Goal: Information Seeking & Learning: Learn about a topic

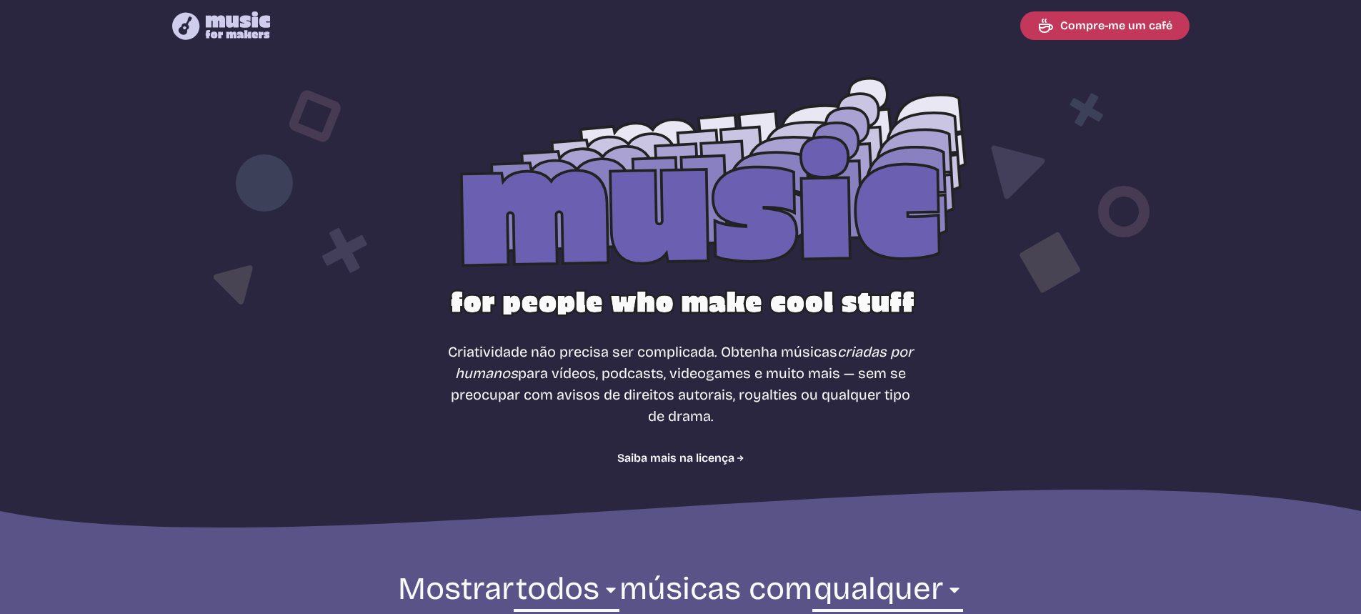
select select "most popular"
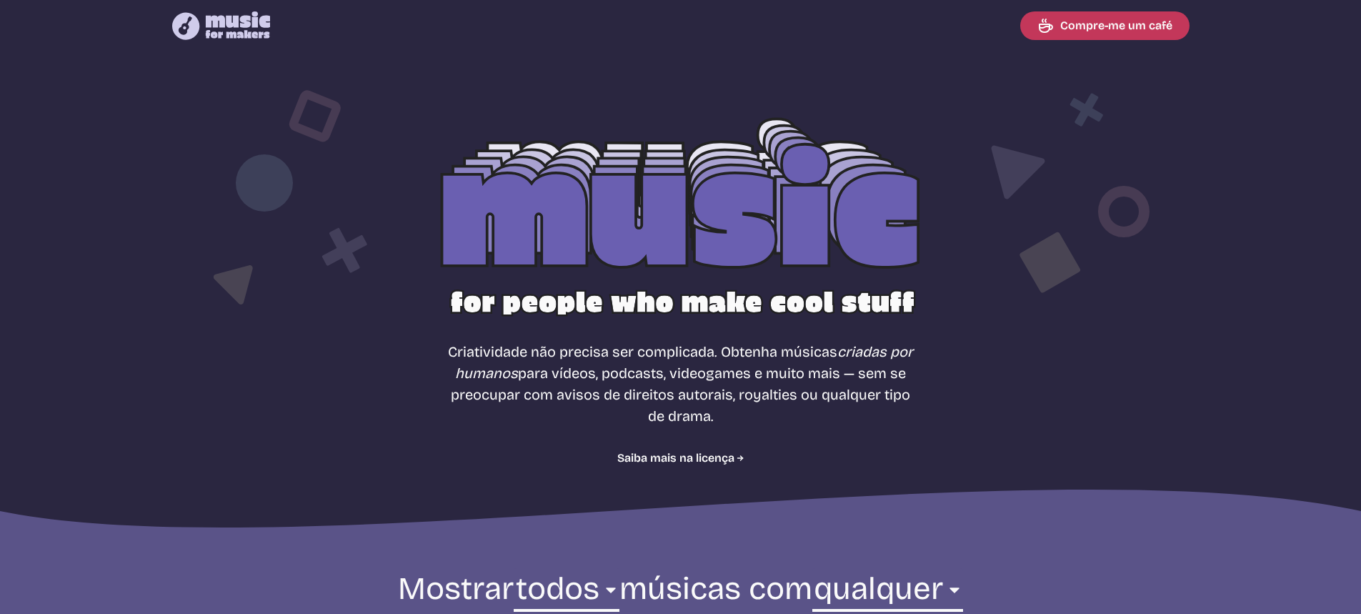
click at [662, 226] on div at bounding box center [681, 230] width 914 height 289
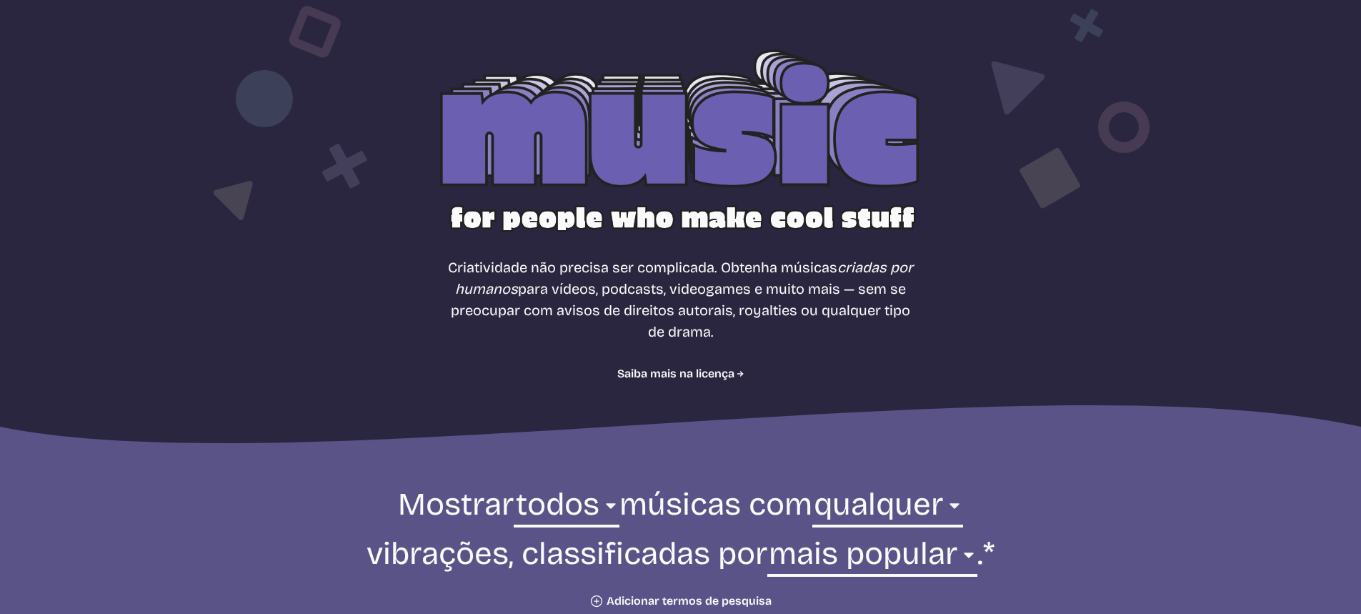
scroll to position [429, 0]
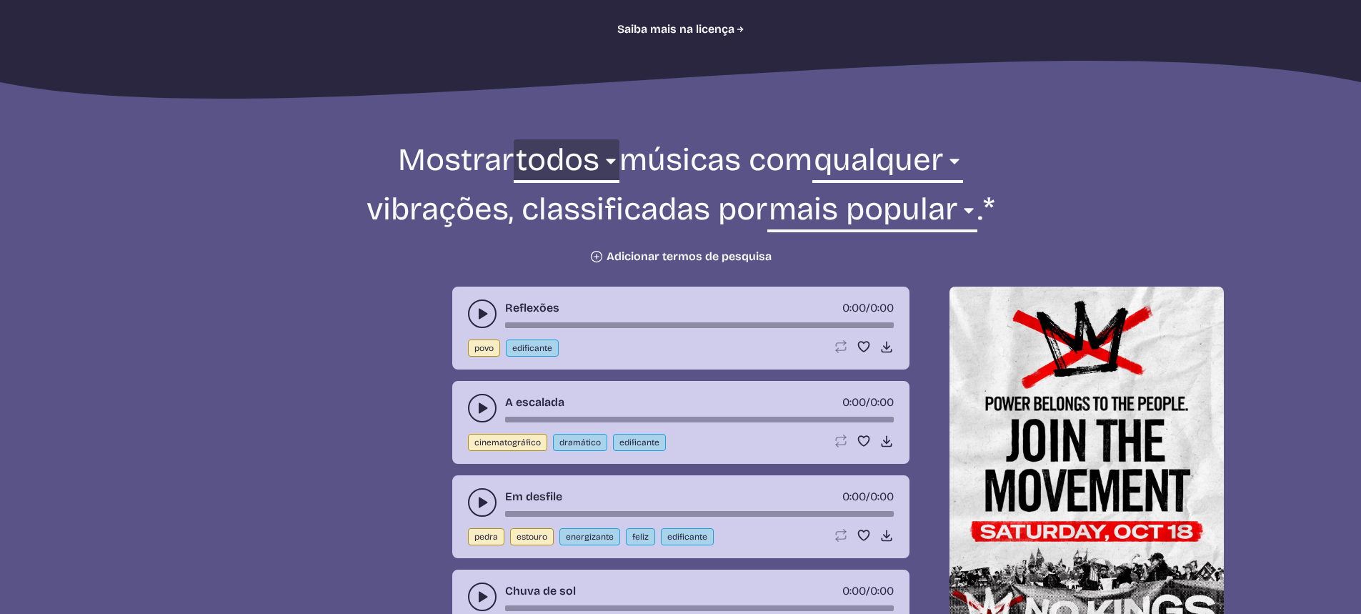
click at [581, 169] on select "todos ambiente cinematográfico eletrônico povo feriado jazz estouro pedra mundo" at bounding box center [566, 163] width 105 height 49
drag, startPoint x: 573, startPoint y: 165, endPoint x: 580, endPoint y: 166, distance: 7.3
click at [573, 164] on select "todos ambiente cinematográfico eletrônico povo feriado jazz estouro pedra mundo" at bounding box center [566, 163] width 105 height 49
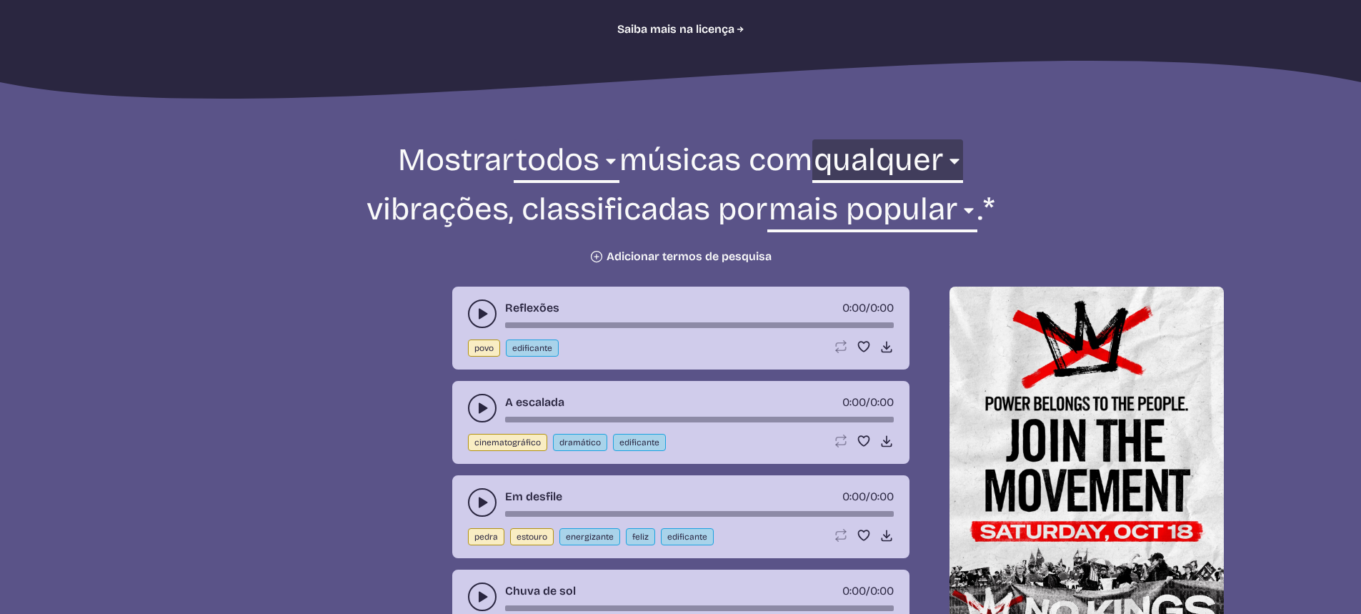
click at [907, 149] on select "qualquer agressivo frio contemplativo escuro dramático [DEMOGRAPHIC_DATA]ável e…" at bounding box center [887, 163] width 151 height 49
click at [906, 150] on select "qualquer agressivo frio contemplativo escuro dramático [DEMOGRAPHIC_DATA]ável e…" at bounding box center [887, 163] width 151 height 49
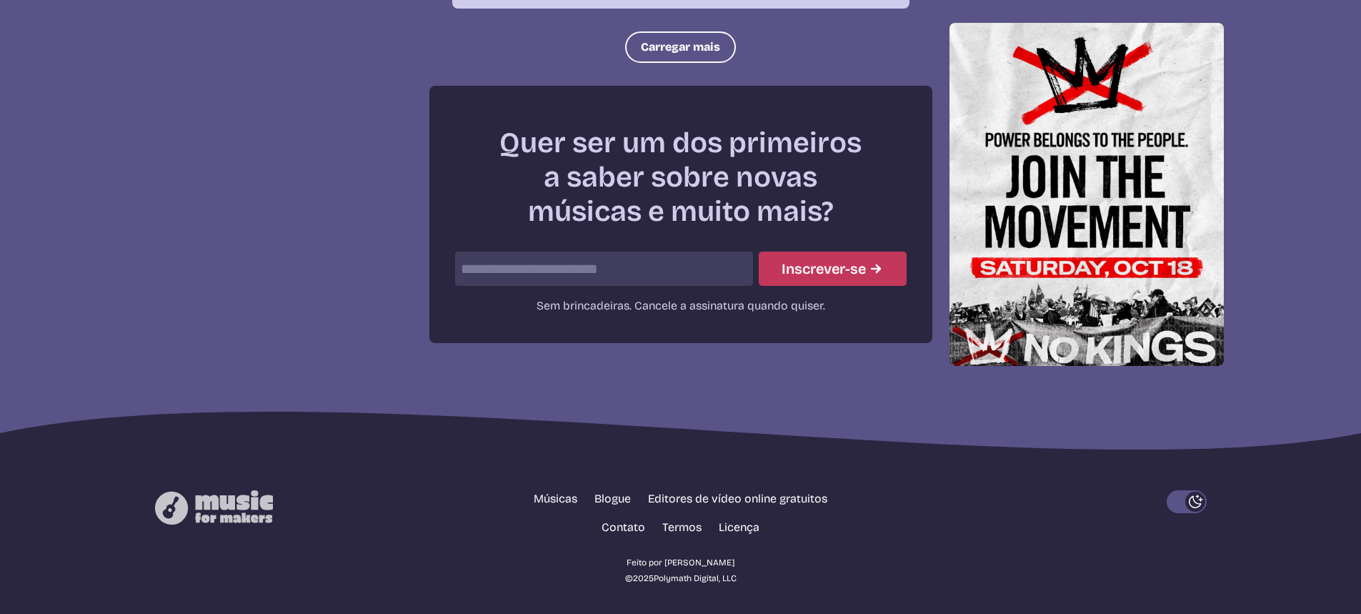
scroll to position [2036, 0]
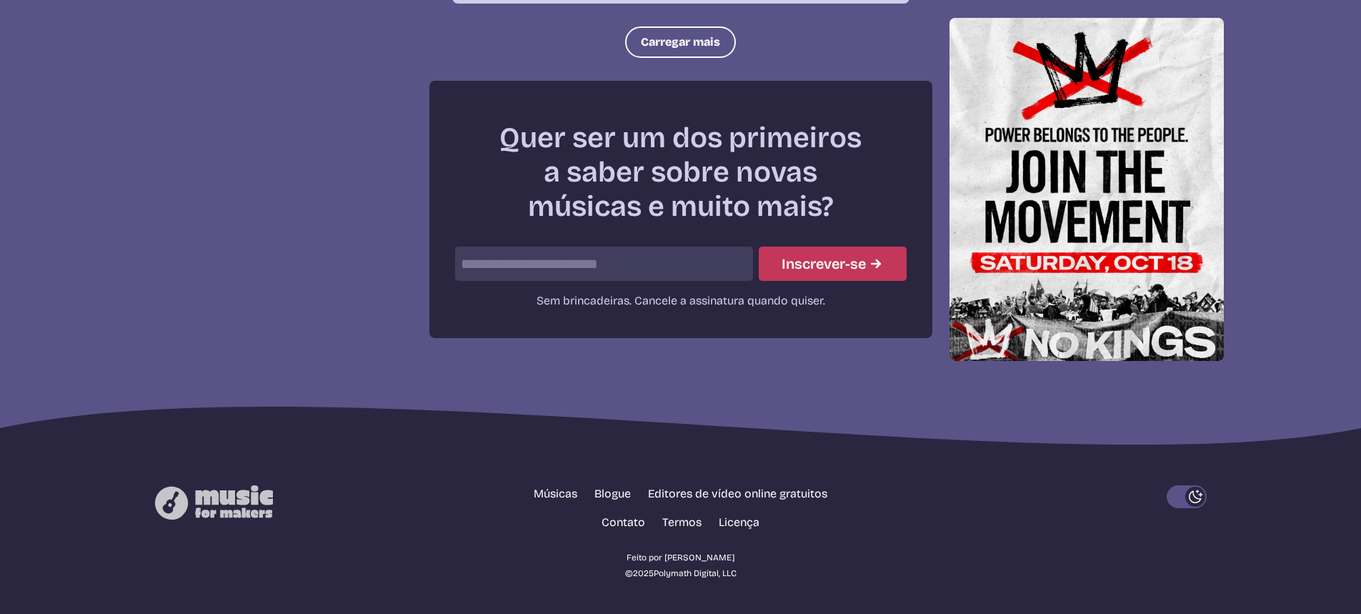
click at [550, 265] on input "email" at bounding box center [604, 263] width 298 height 34
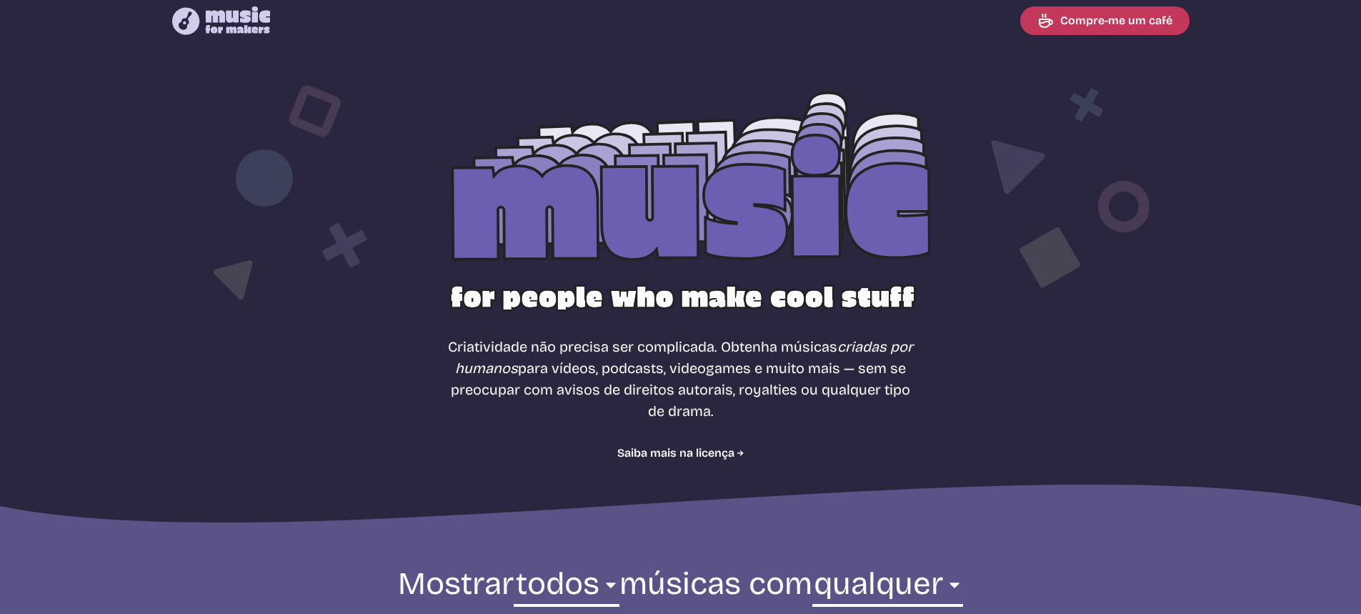
scroll to position [0, 0]
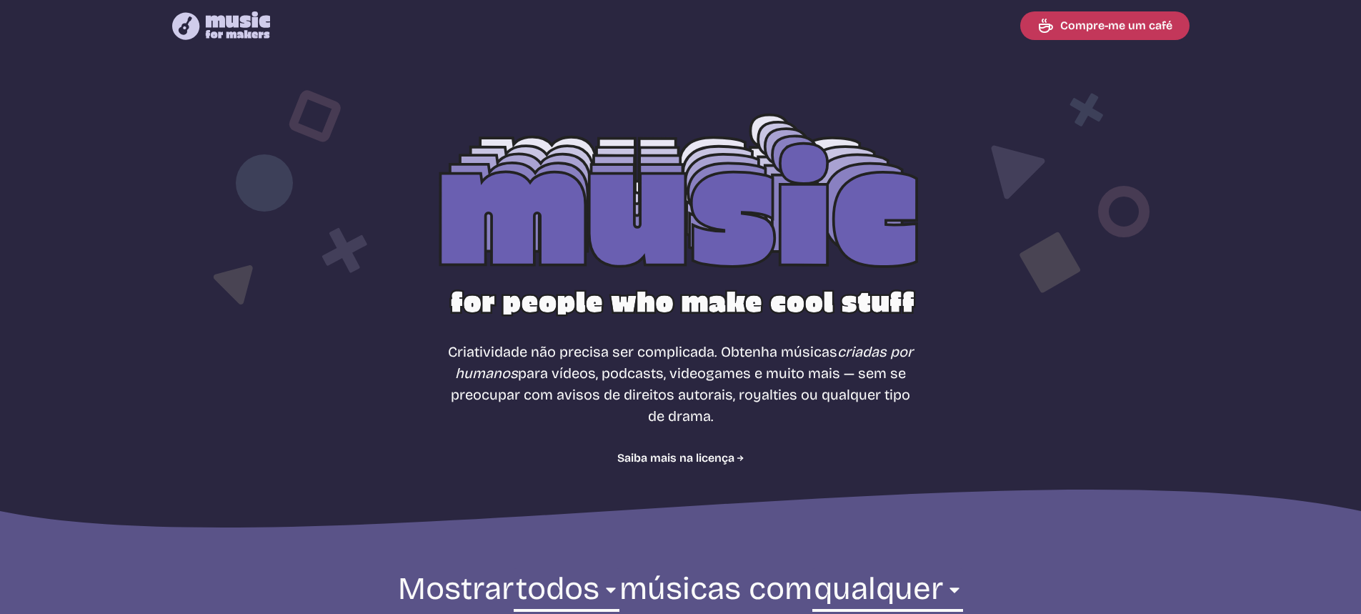
click at [619, 204] on div at bounding box center [681, 230] width 914 height 289
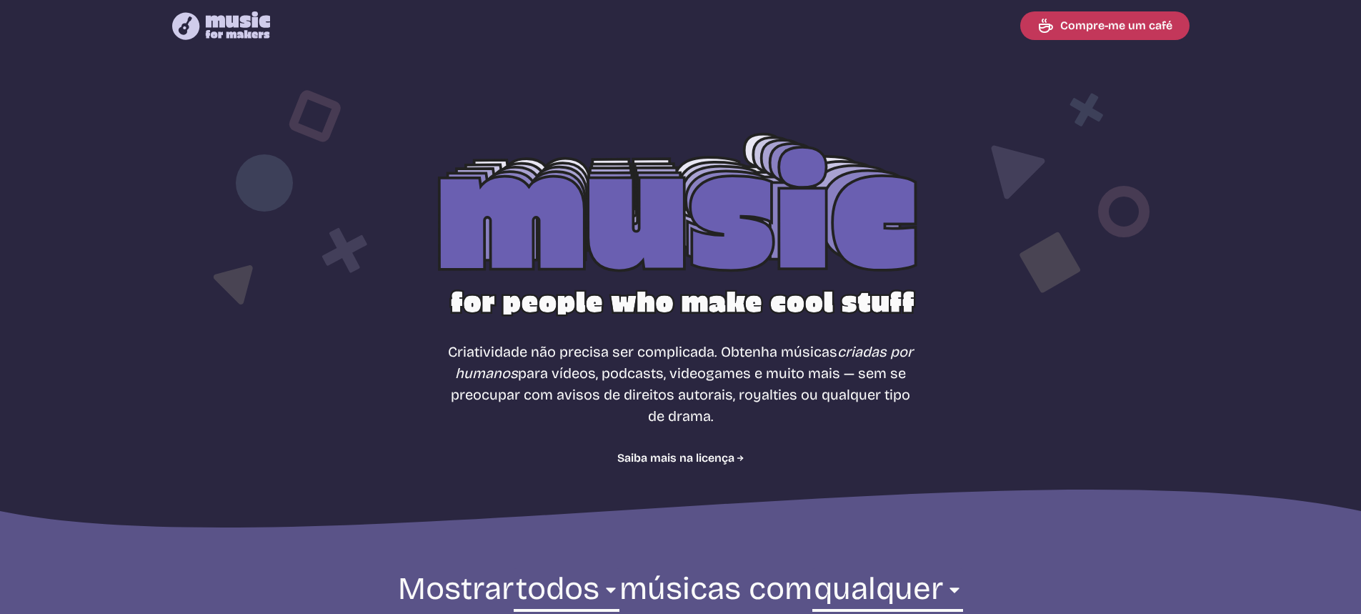
drag, startPoint x: 589, startPoint y: 303, endPoint x: 686, endPoint y: 312, distance: 98.3
click at [613, 306] on div at bounding box center [681, 230] width 914 height 289
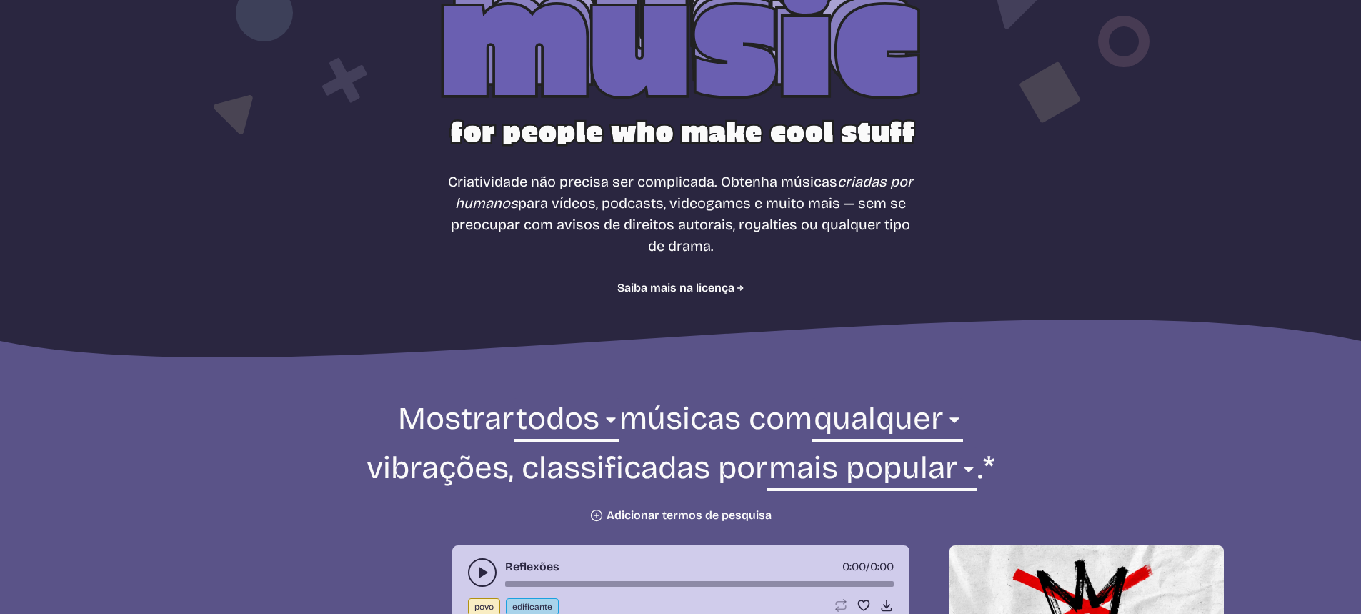
scroll to position [214, 0]
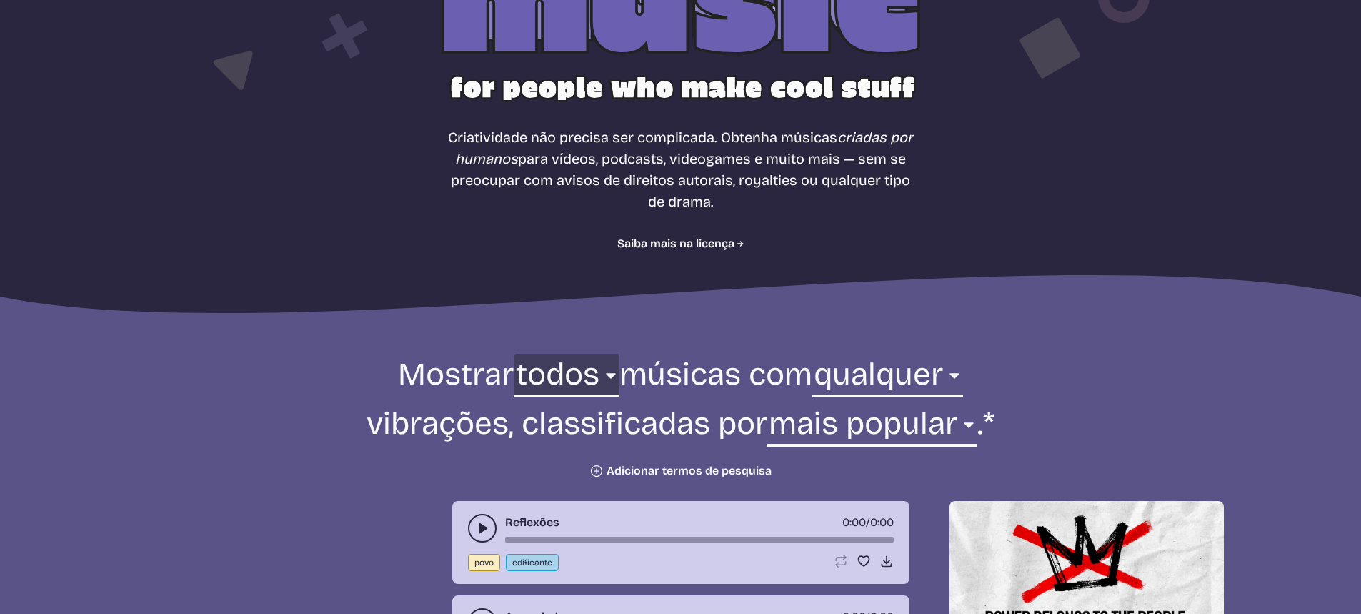
click at [565, 379] on select "todos ambiente cinematográfico eletrônico povo feriado jazz estouro pedra mundo" at bounding box center [566, 378] width 105 height 49
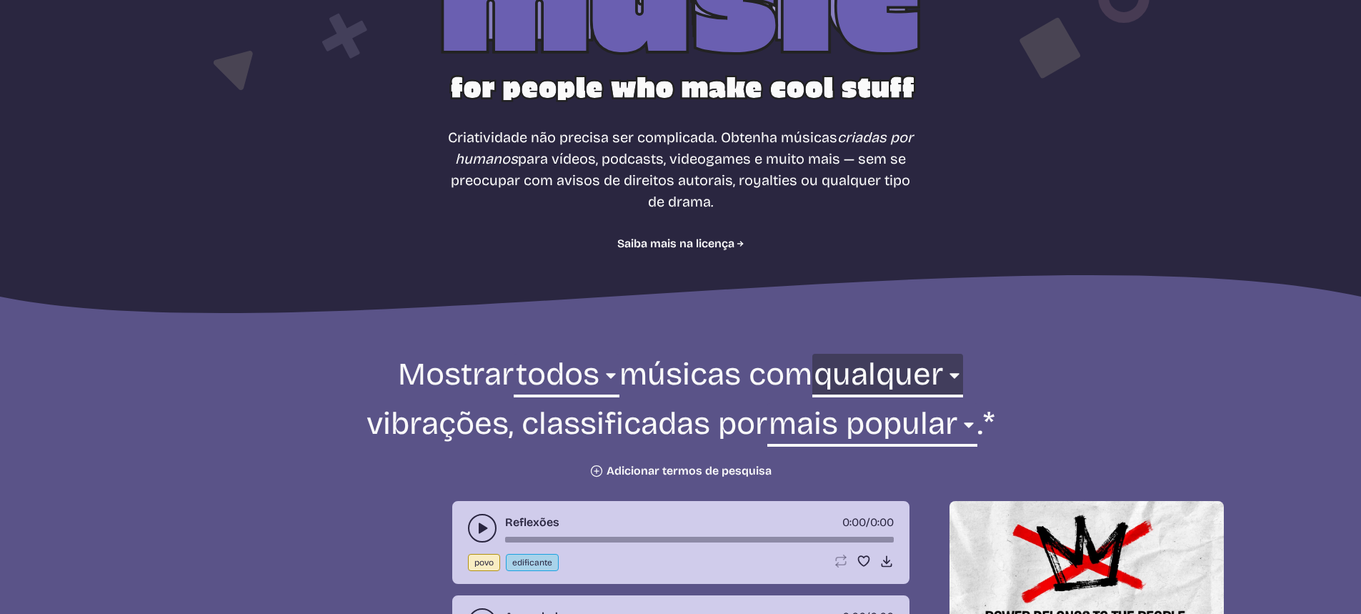
click at [864, 388] on select "qualquer agressivo frio contemplativo escuro dramático [DEMOGRAPHIC_DATA]ável e…" at bounding box center [887, 378] width 151 height 49
click at [821, 354] on select "qualquer agressivo frio contemplativo escuro dramático [DEMOGRAPHIC_DATA]ável e…" at bounding box center [887, 378] width 151 height 49
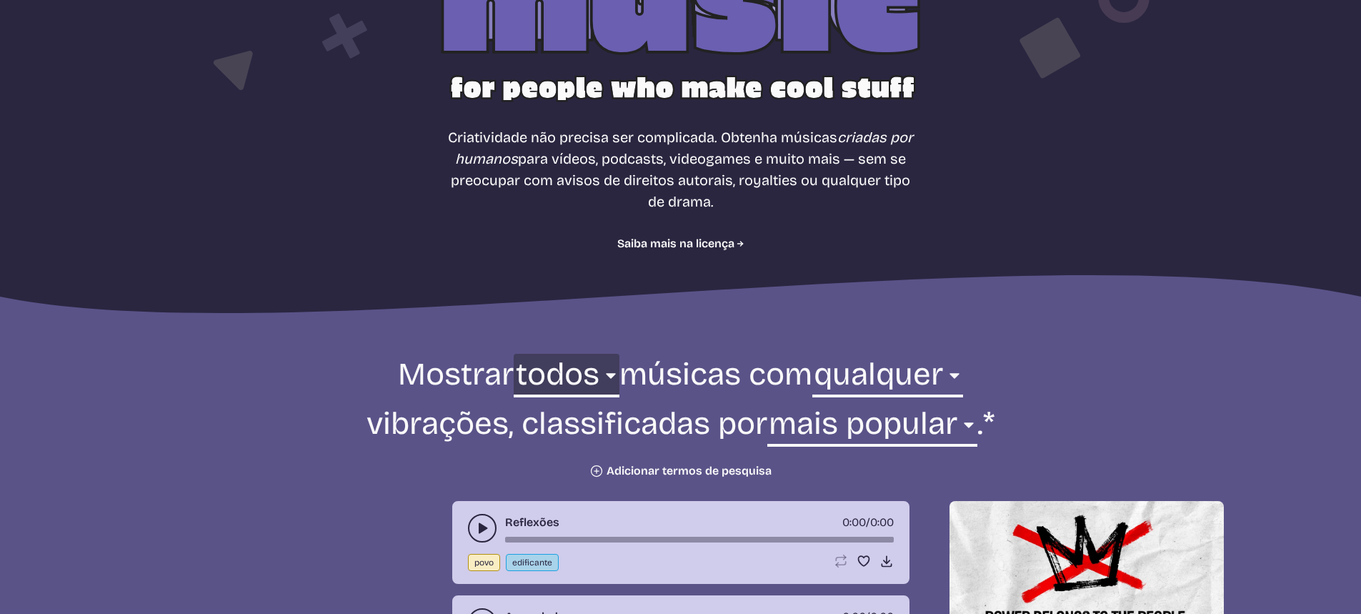
click at [541, 374] on select "todos ambiente cinematográfico eletrônico povo feriado jazz estouro pedra mundo" at bounding box center [566, 378] width 105 height 49
drag, startPoint x: 544, startPoint y: 372, endPoint x: 555, endPoint y: 374, distance: 10.9
click at [551, 374] on select "todos ambiente cinematográfico eletrônico povo feriado jazz estouro pedra mundo" at bounding box center [566, 378] width 105 height 49
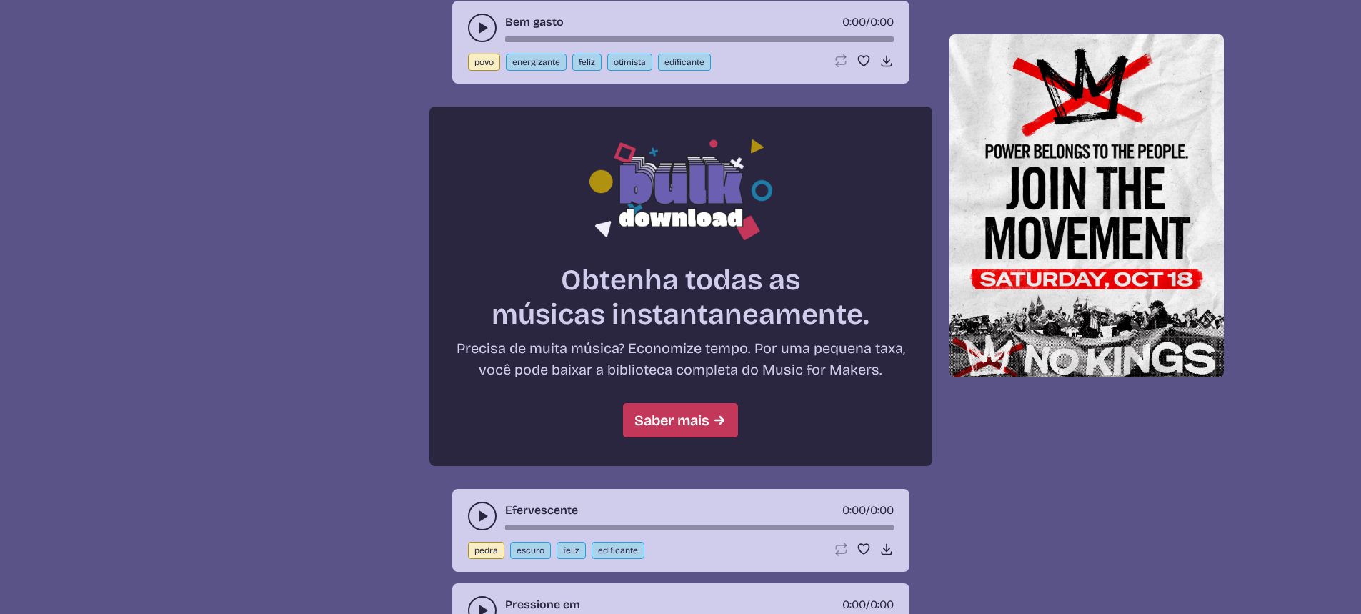
scroll to position [1143, 0]
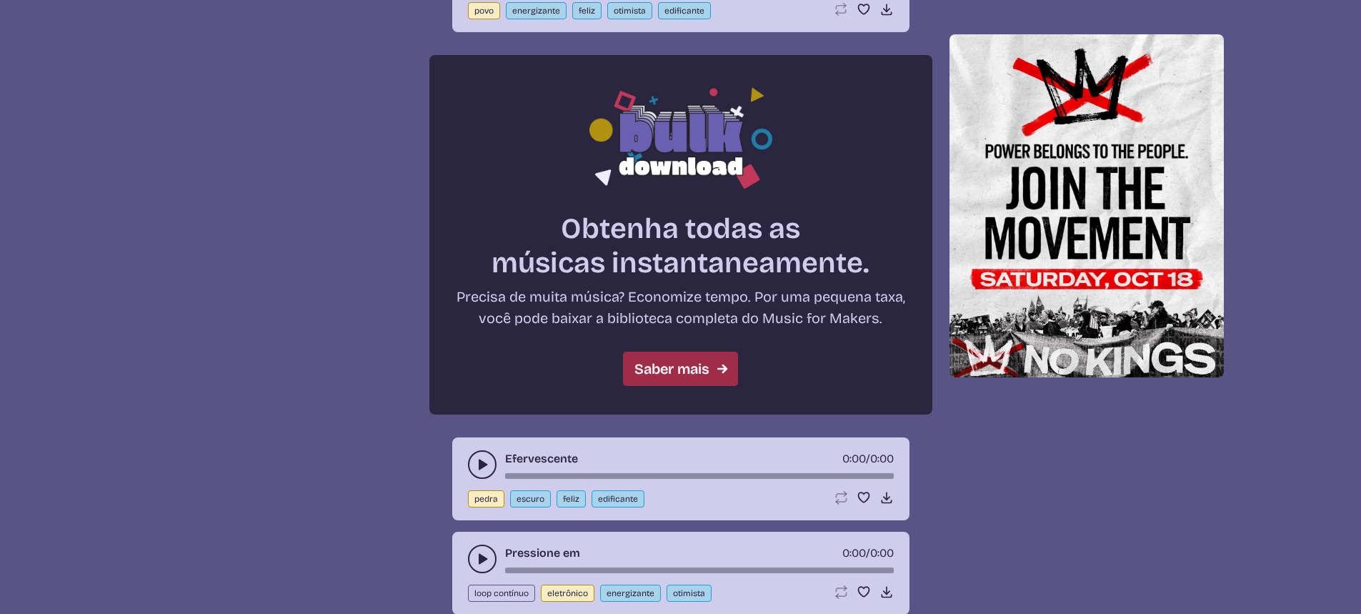
click at [671, 374] on font "Saber mais" at bounding box center [671, 368] width 75 height 17
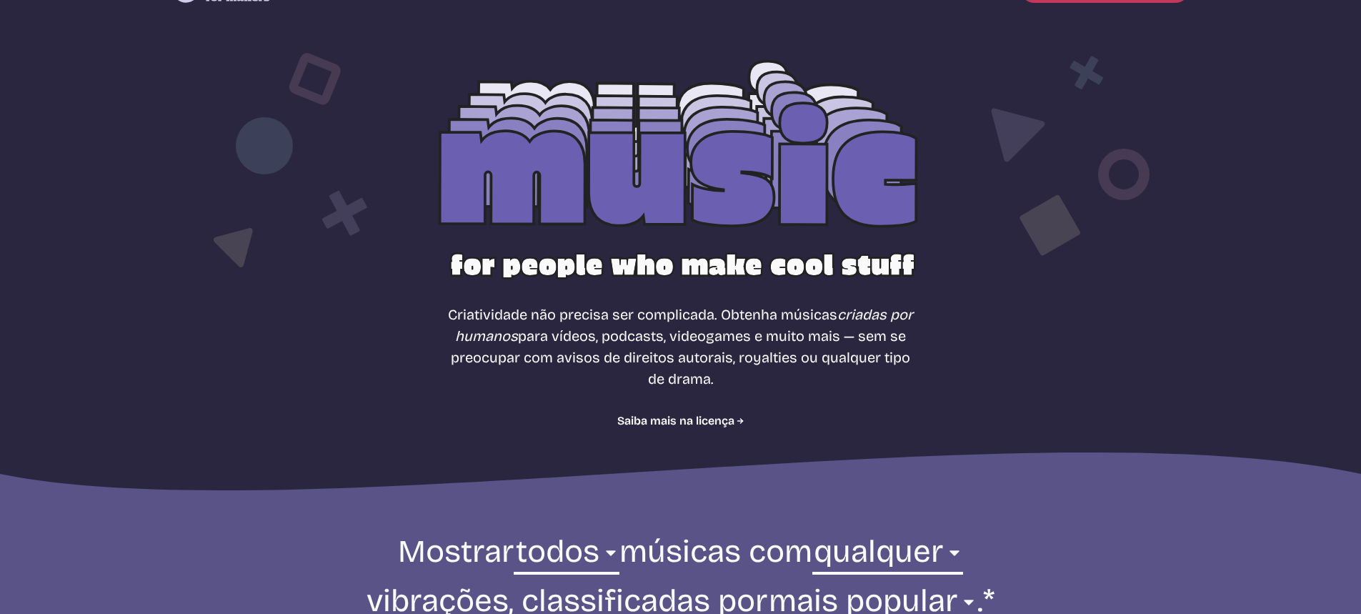
scroll to position [0, 0]
